Goal: Communication & Community: Participate in discussion

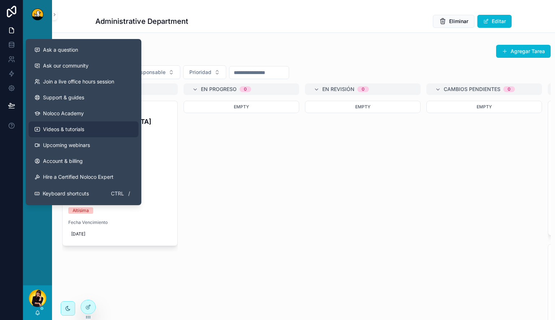
scroll to position [29, 0]
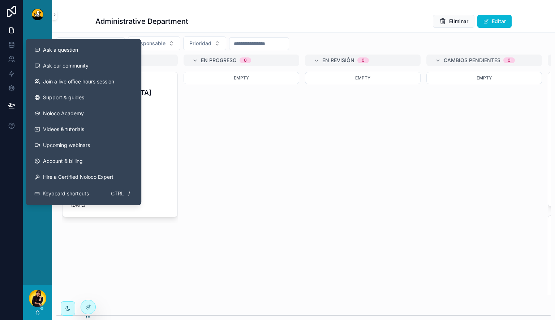
click at [259, 197] on div "Empty" at bounding box center [242, 141] width 116 height 139
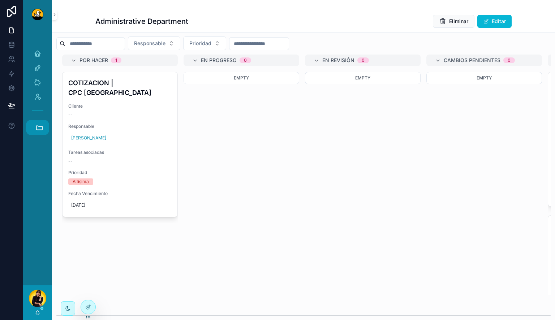
click at [40, 132] on button "Accesos rápidos" at bounding box center [37, 127] width 23 height 15
click at [35, 247] on span "1" at bounding box center [37, 245] width 8 height 8
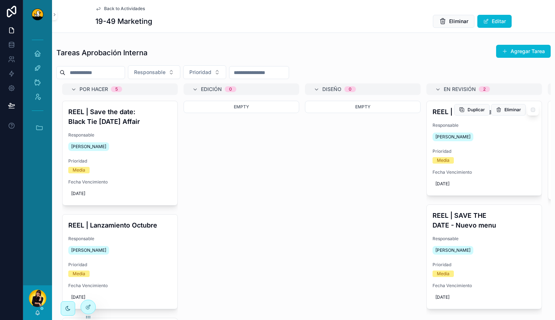
click at [488, 153] on span "Prioridad" at bounding box center [484, 152] width 103 height 6
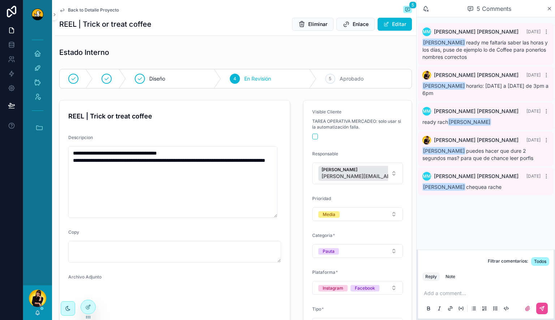
click at [465, 293] on p "scrollable content" at bounding box center [487, 293] width 127 height 7
click at [495, 292] on p "scrollable content" at bounding box center [487, 293] width 127 height 7
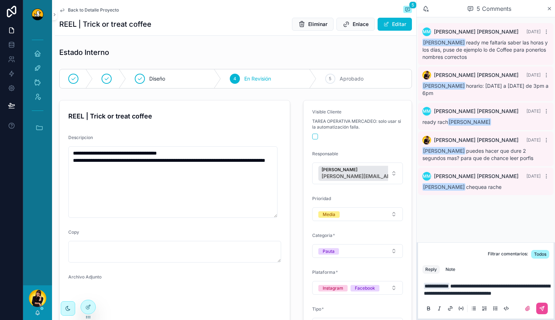
click at [449, 267] on div "Reply Note" at bounding box center [486, 270] width 136 height 12
drag, startPoint x: 454, startPoint y: 265, endPoint x: 510, endPoint y: 303, distance: 67.9
click at [454, 267] on div "Note" at bounding box center [451, 270] width 10 height 6
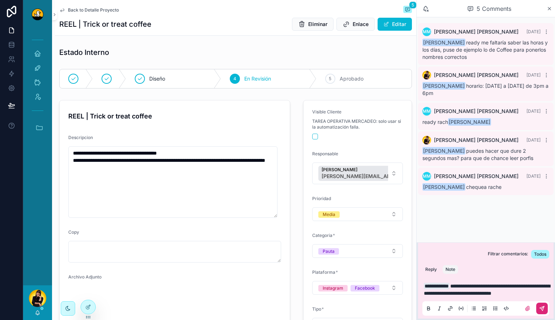
click at [540, 306] on icon "scrollable content" at bounding box center [542, 309] width 6 height 6
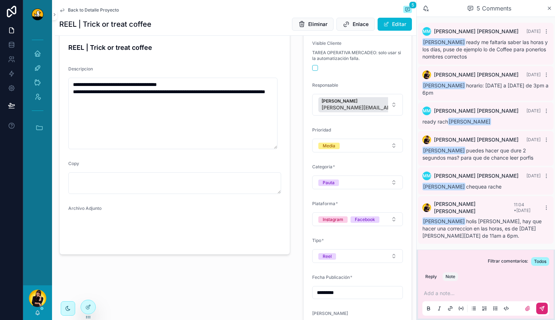
scroll to position [72, 0]
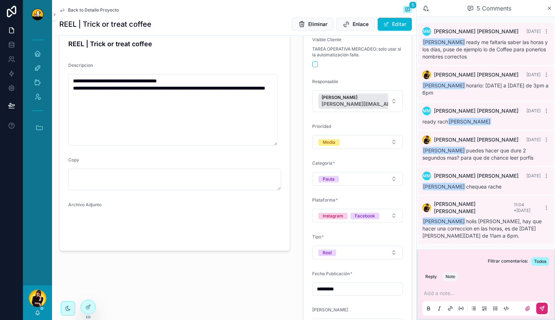
click at [88, 12] on span "Back to Detalle Proyecto" at bounding box center [93, 10] width 51 height 6
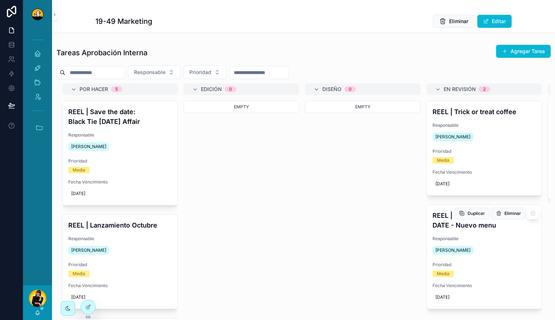
click at [502, 235] on div "REEL | SAVE THE DATE - Nuevo menu Responsable Miguel Madriz Prioridad Media Fec…" at bounding box center [484, 257] width 115 height 104
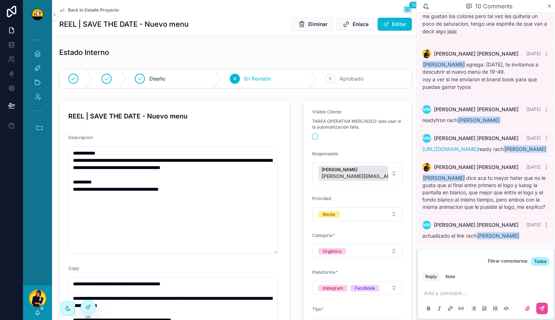
click at [106, 9] on span "Back to Detalle Proyecto" at bounding box center [93, 10] width 51 height 6
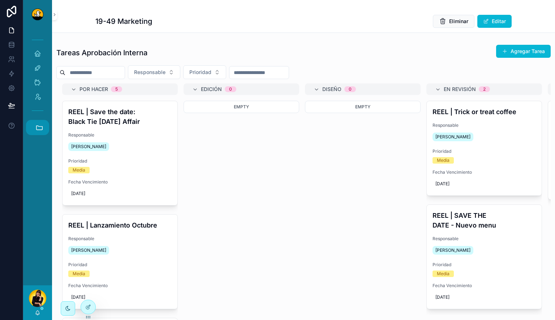
click at [35, 121] on button "Accesos rápidos" at bounding box center [37, 127] width 23 height 15
click at [39, 231] on link "HC Hyatt Centric" at bounding box center [40, 225] width 20 height 15
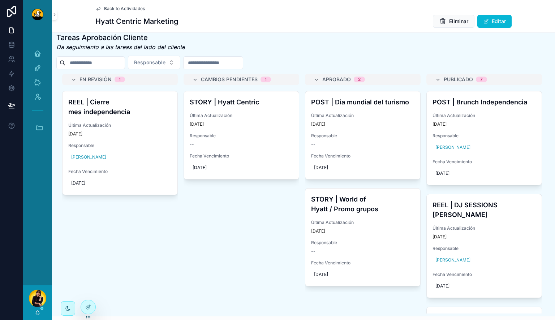
scroll to position [325, 0]
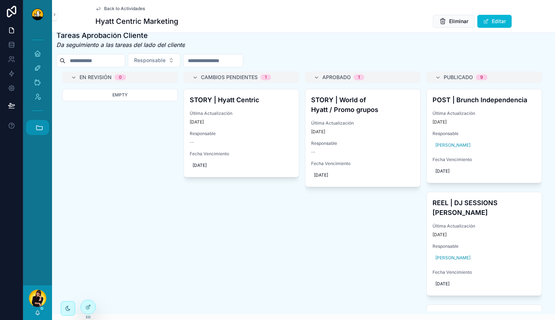
click at [37, 128] on icon "scrollable content" at bounding box center [39, 128] width 8 height 8
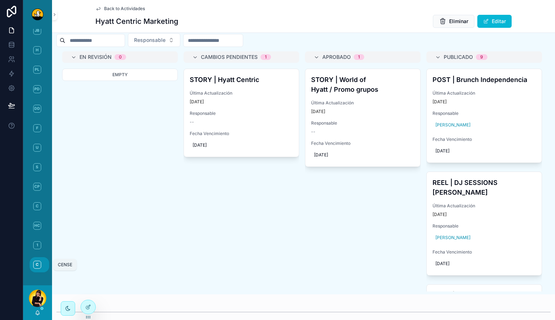
click at [40, 265] on span "C" at bounding box center [37, 265] width 8 height 8
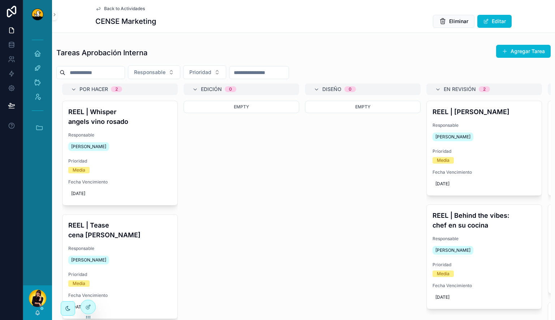
scroll to position [36, 0]
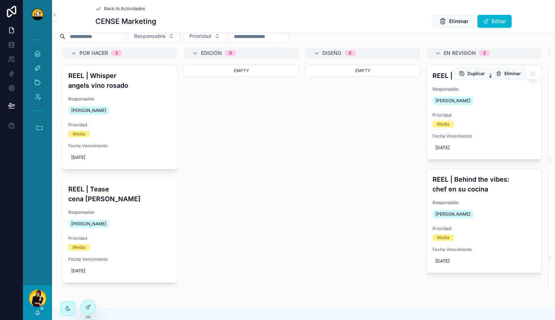
click at [496, 110] on div "REEL | [PERSON_NAME] Responsable [PERSON_NAME] Prioridad Media Fecha Vencimient…" at bounding box center [484, 112] width 115 height 94
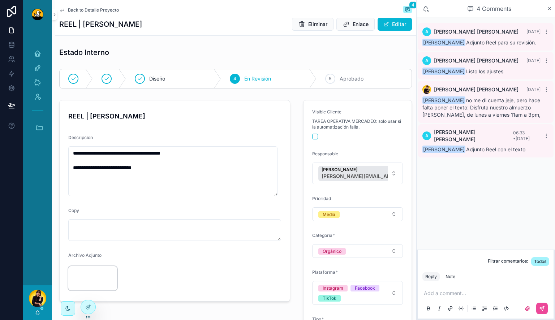
click at [93, 283] on video "scrollable content" at bounding box center [92, 278] width 49 height 25
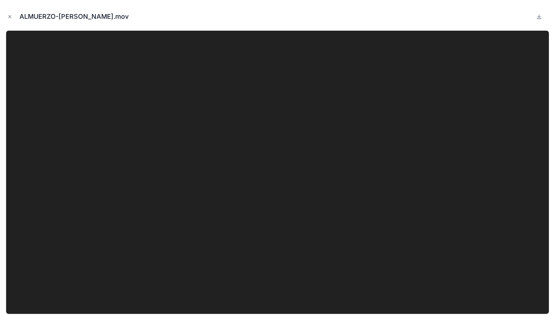
drag, startPoint x: 10, startPoint y: 18, endPoint x: 60, endPoint y: 55, distance: 62.2
click at [12, 19] on button "Close modal" at bounding box center [10, 17] width 8 height 8
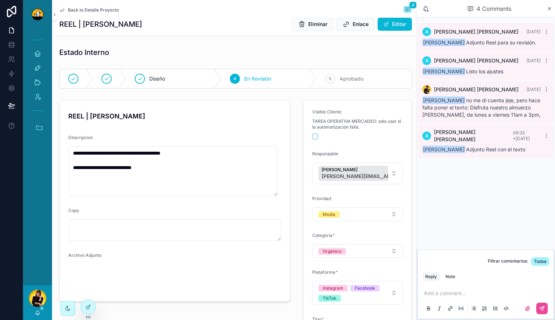
click at [464, 291] on p "scrollable content" at bounding box center [487, 293] width 127 height 7
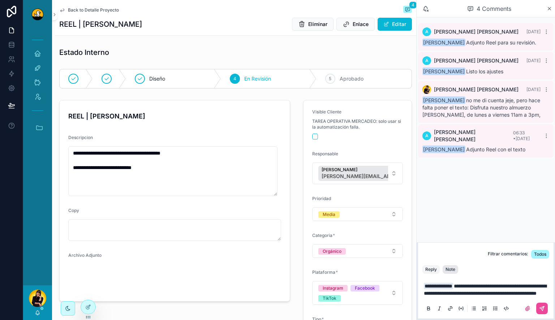
click at [455, 266] on button "Note" at bounding box center [451, 269] width 16 height 9
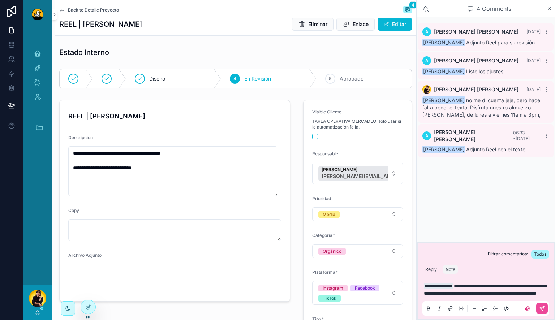
click at [517, 293] on p "**********" at bounding box center [487, 290] width 127 height 14
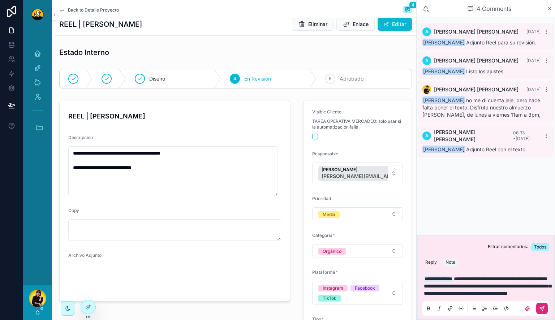
click at [548, 313] on div "scrollable content" at bounding box center [533, 309] width 29 height 12
click at [542, 306] on icon "scrollable content" at bounding box center [542, 309] width 6 height 6
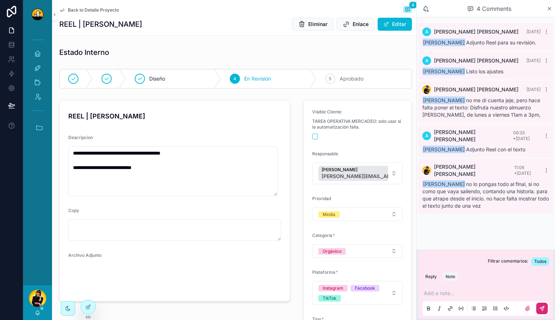
click at [92, 10] on span "Back to Detalle Proyecto" at bounding box center [93, 10] width 51 height 6
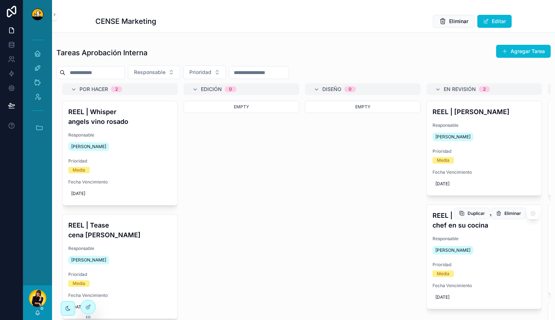
click at [500, 268] on div "Prioridad Media" at bounding box center [484, 269] width 103 height 15
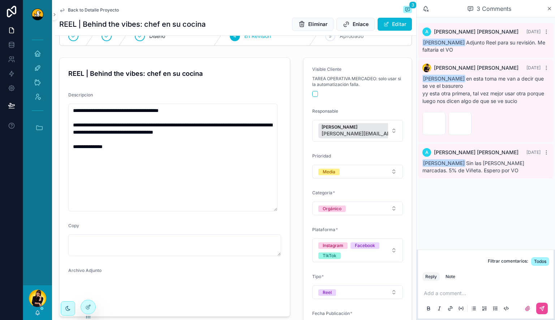
scroll to position [108, 0]
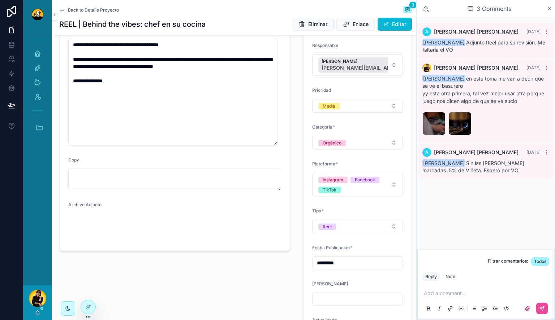
click at [471, 293] on p "scrollable content" at bounding box center [487, 293] width 127 height 7
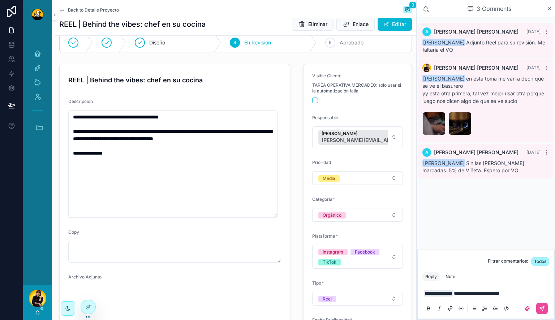
scroll to position [0, 0]
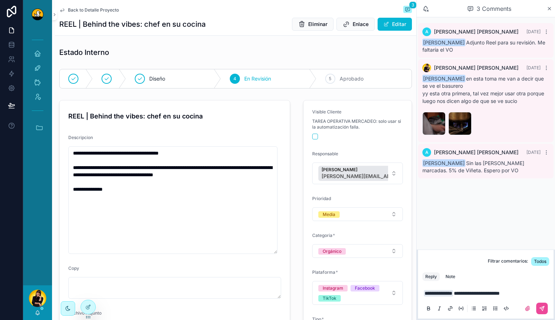
click at [532, 296] on p "**********" at bounding box center [487, 293] width 127 height 7
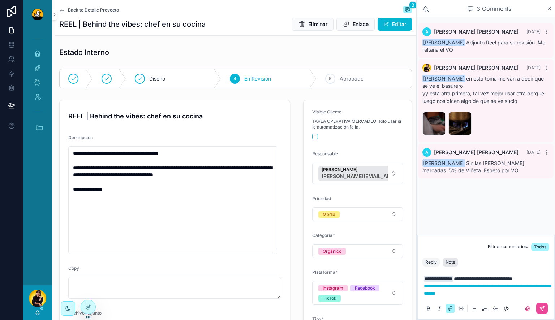
click at [453, 265] on div "Note" at bounding box center [451, 263] width 10 height 6
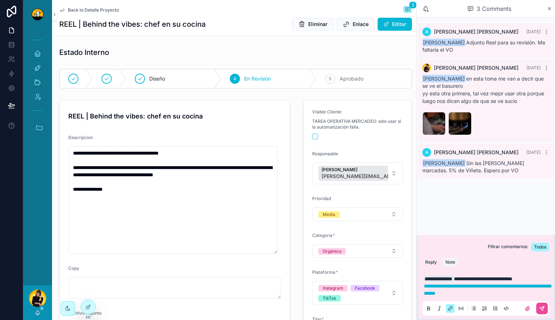
click at [520, 292] on p "**********" at bounding box center [487, 286] width 127 height 22
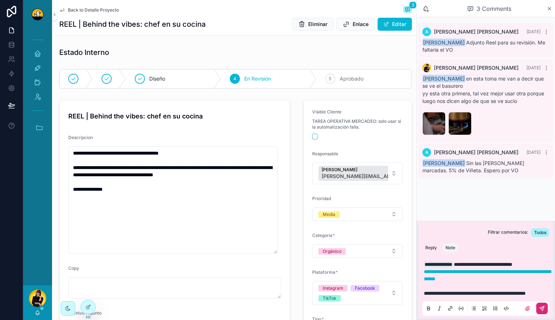
click at [539, 307] on button "scrollable content" at bounding box center [542, 309] width 12 height 12
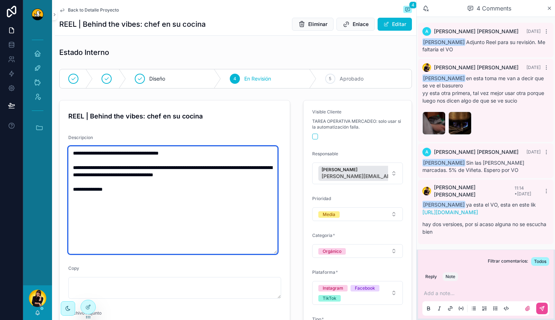
drag, startPoint x: 214, startPoint y: 154, endPoint x: 182, endPoint y: 151, distance: 32.0
click at [214, 154] on textarea "**********" at bounding box center [172, 200] width 209 height 108
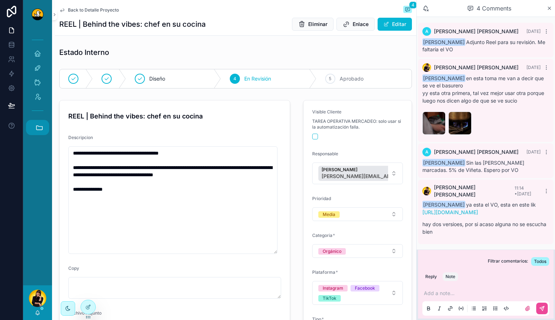
click at [39, 125] on icon "scrollable content" at bounding box center [39, 128] width 8 height 8
click at [40, 227] on span "HC" at bounding box center [37, 226] width 8 height 8
